Goal: Navigation & Orientation: Find specific page/section

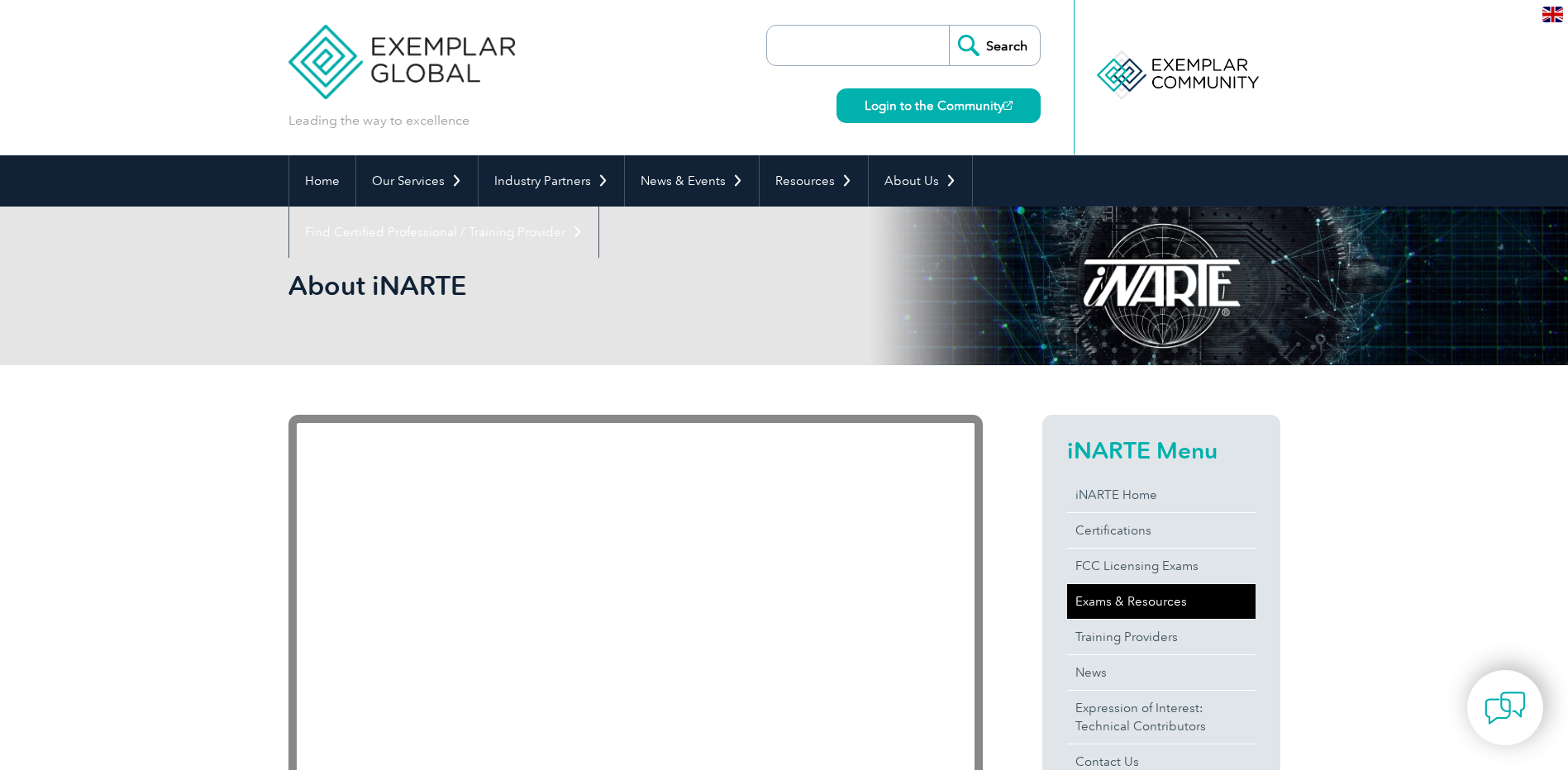
click at [1160, 593] on link "Exams & Resources" at bounding box center [1161, 602] width 188 height 35
